Goal: Book appointment/travel/reservation

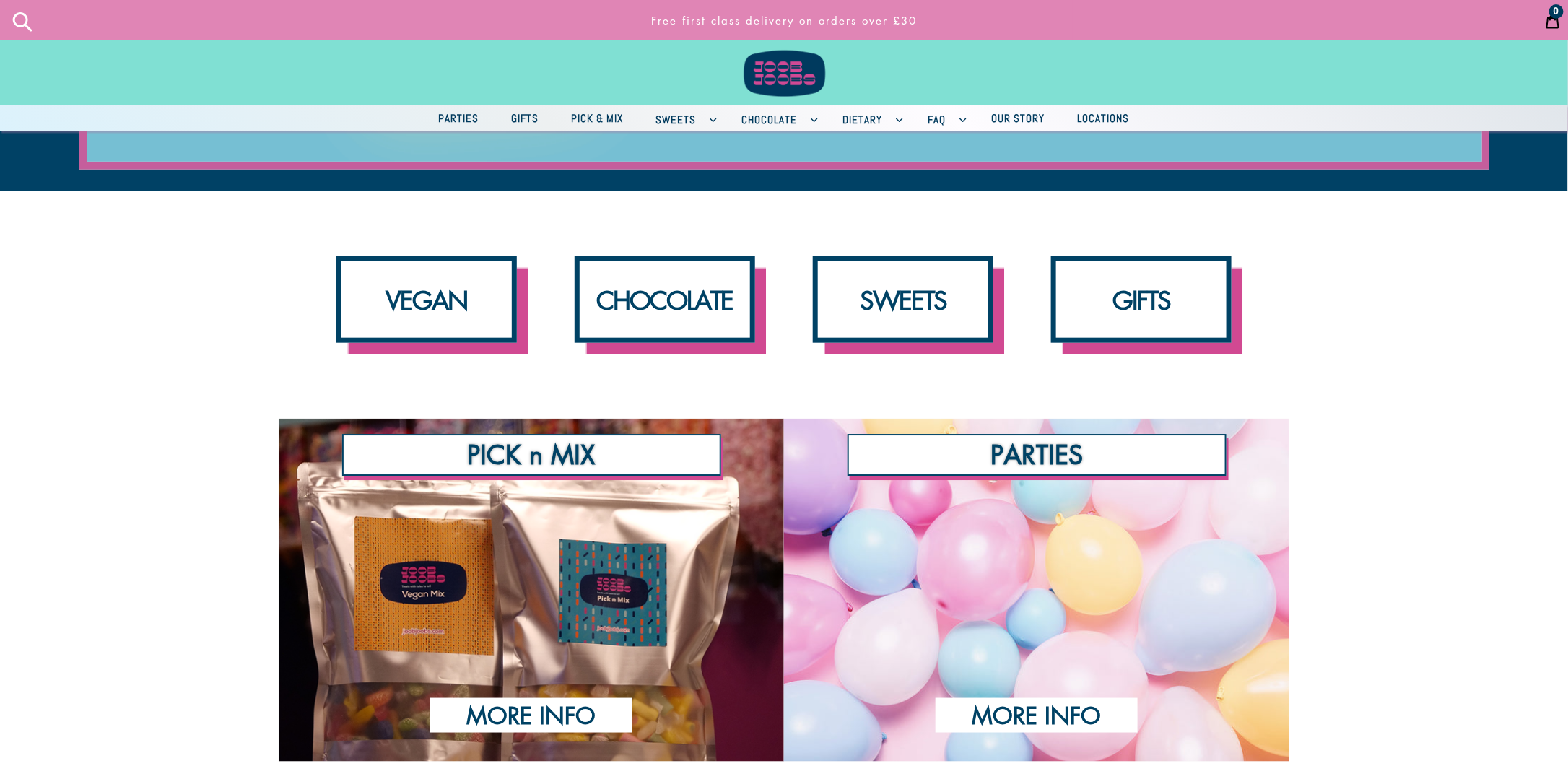
scroll to position [722, 0]
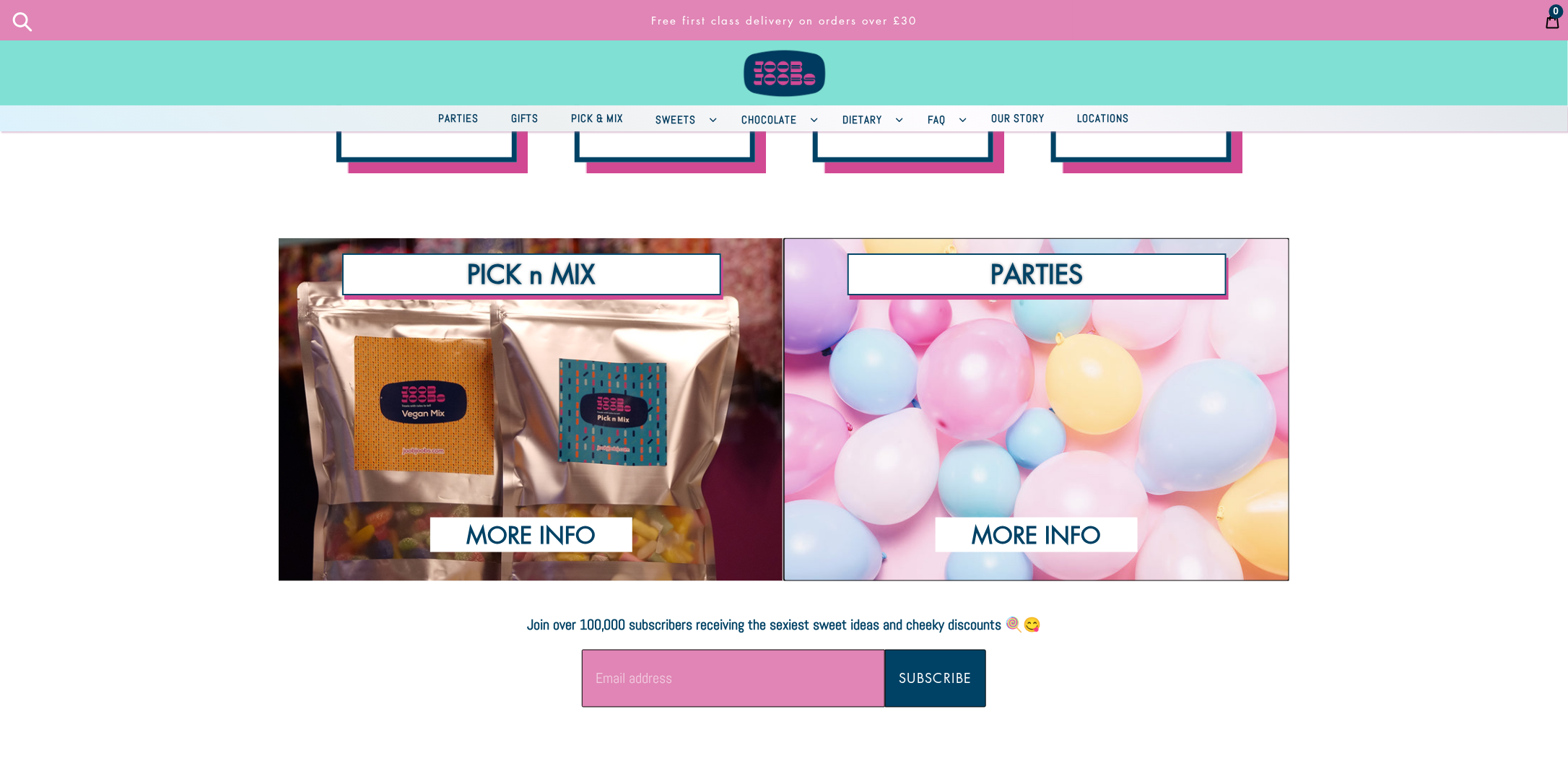
click at [1100, 238] on div "PARTIES" at bounding box center [1036, 238] width 505 height 0
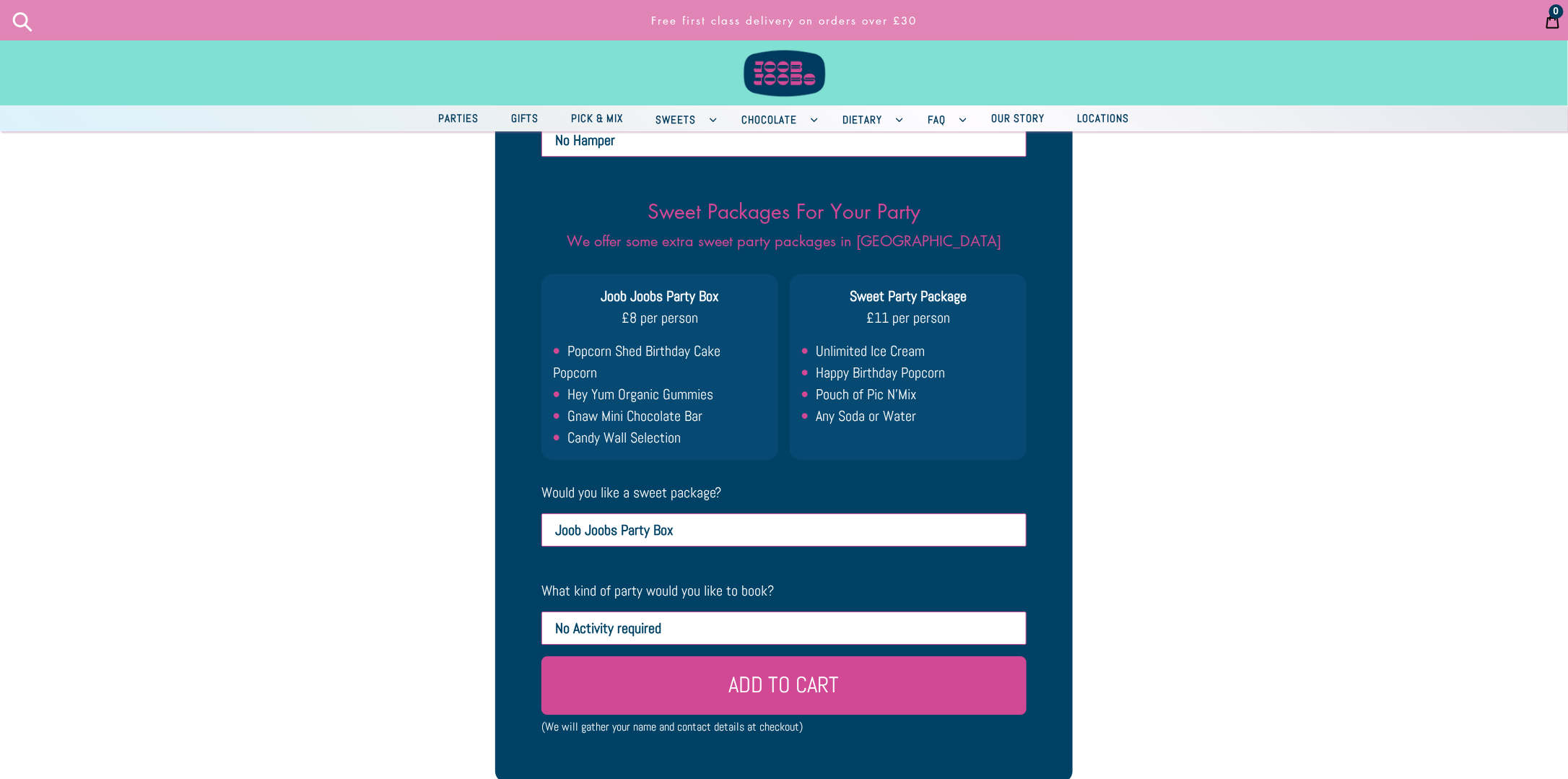
scroll to position [1949, 0]
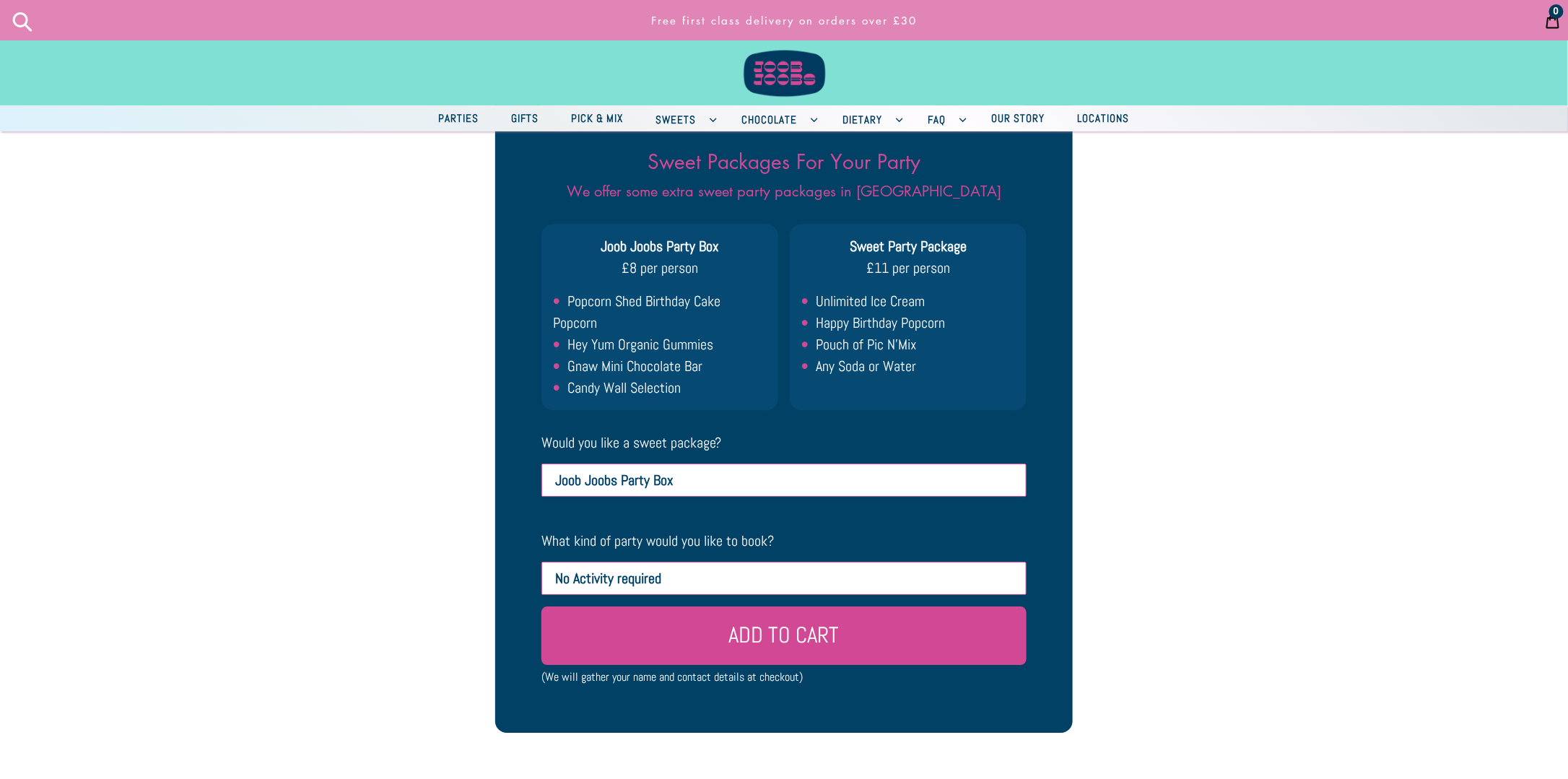
click at [820, 561] on select "No Activity required Dance Class (+ £10pp paid on the day) Friendship Bracelet …" at bounding box center [784, 578] width 485 height 33
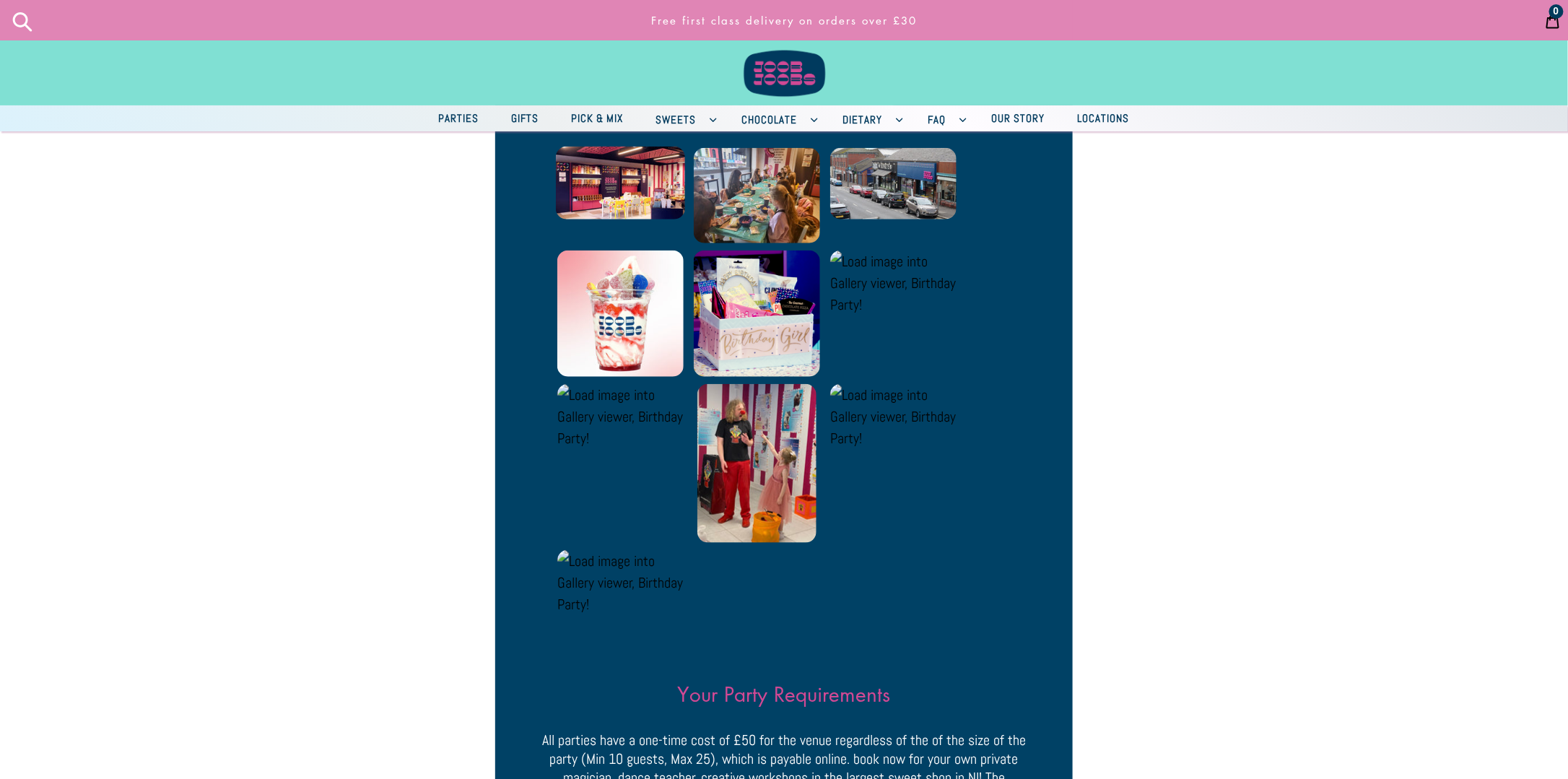
scroll to position [505, 0]
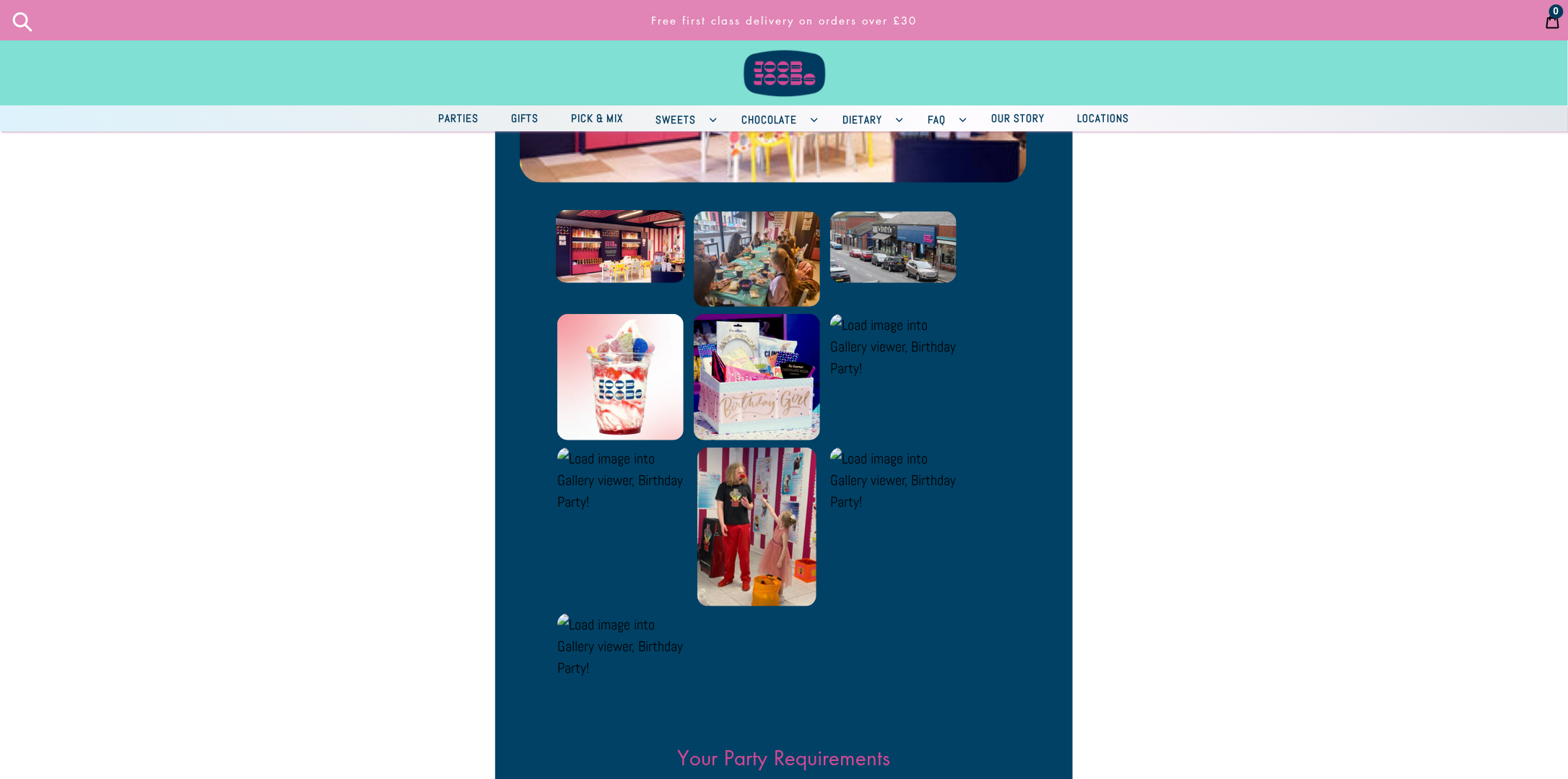
click at [443, 119] on span "Parties" at bounding box center [458, 118] width 54 height 18
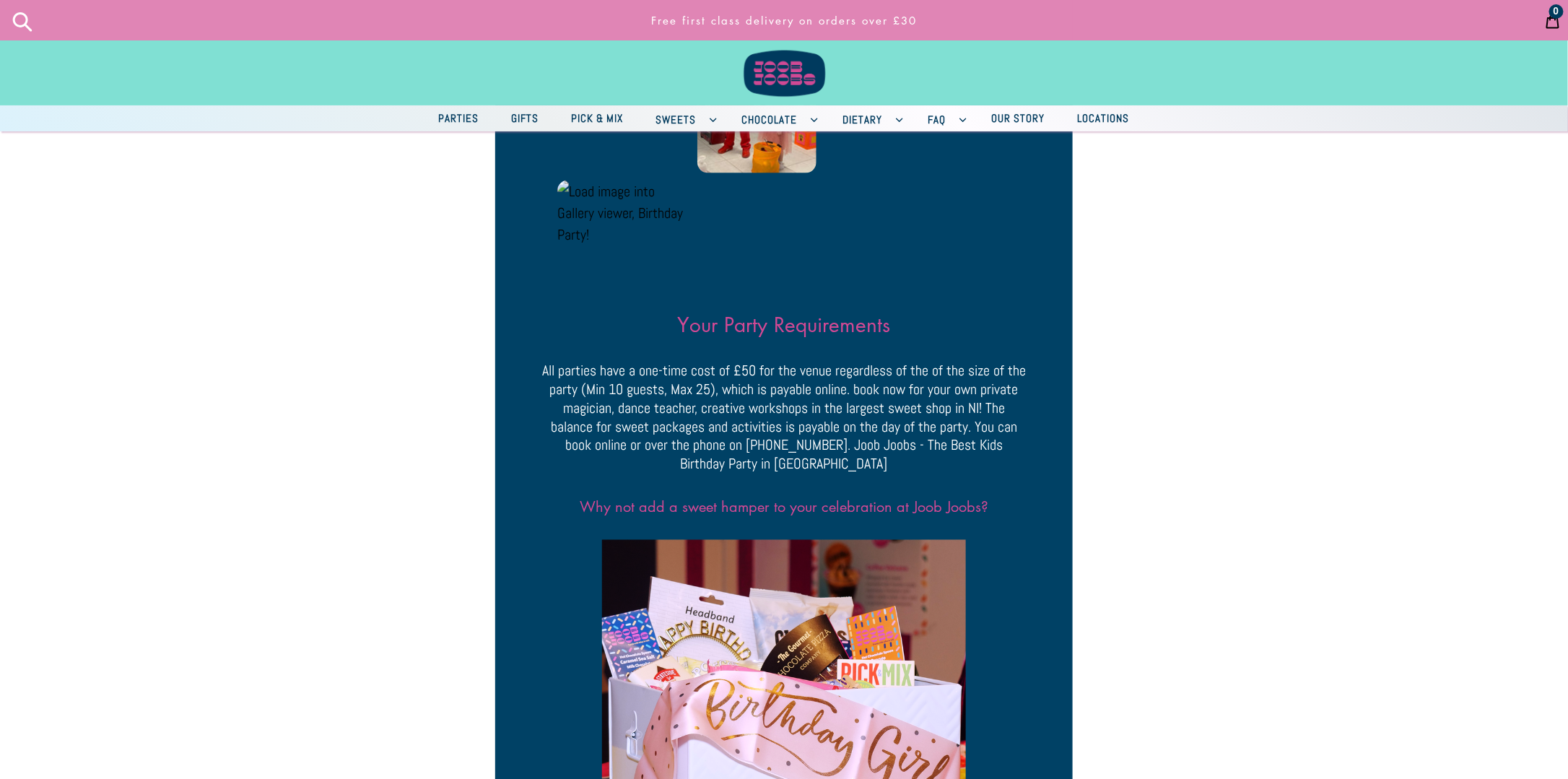
scroll to position [866, 0]
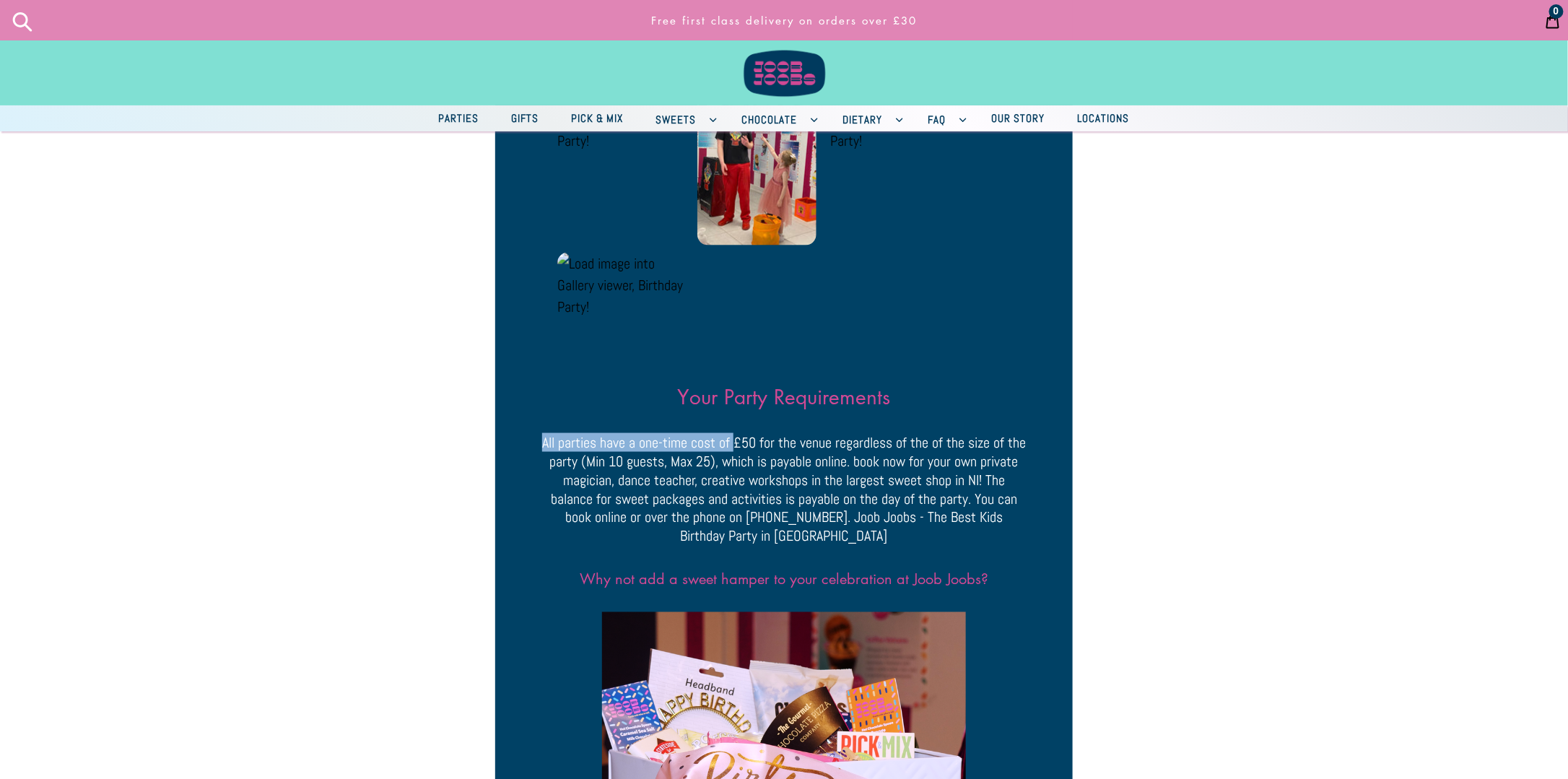
drag, startPoint x: 735, startPoint y: 394, endPoint x: 1089, endPoint y: 355, distance: 356.1
click at [1089, 355] on div "The Best Kids Birthday Party Venue in [GEOGRAPHIC_DATA] Previous slide" at bounding box center [784, 579] width 964 height 2470
click at [1142, 595] on div "The Best Kids Birthday Party Venue in [GEOGRAPHIC_DATA] Previous slide" at bounding box center [784, 579] width 964 height 2470
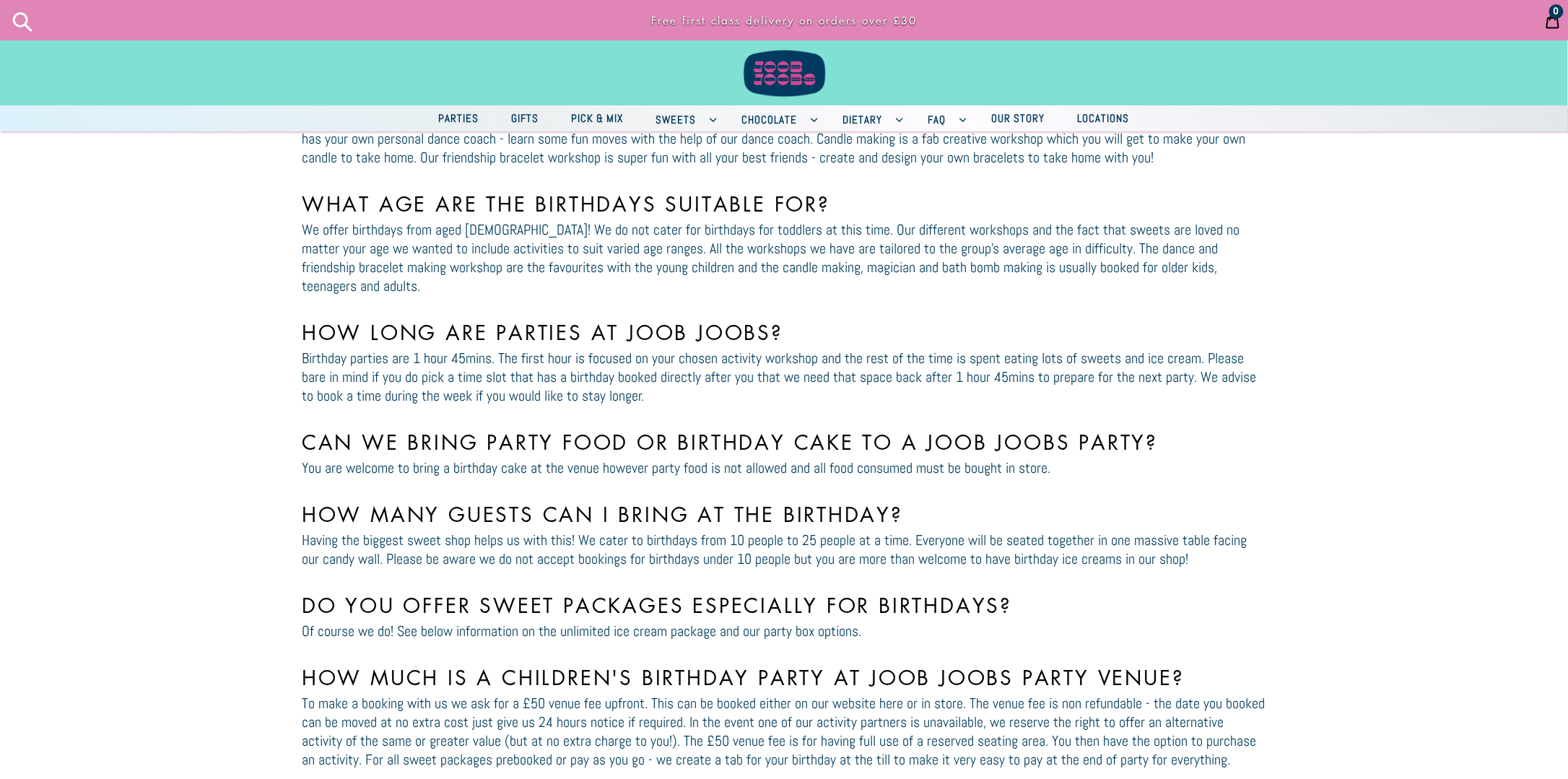
scroll to position [2979, 0]
